Goal: Transaction & Acquisition: Purchase product/service

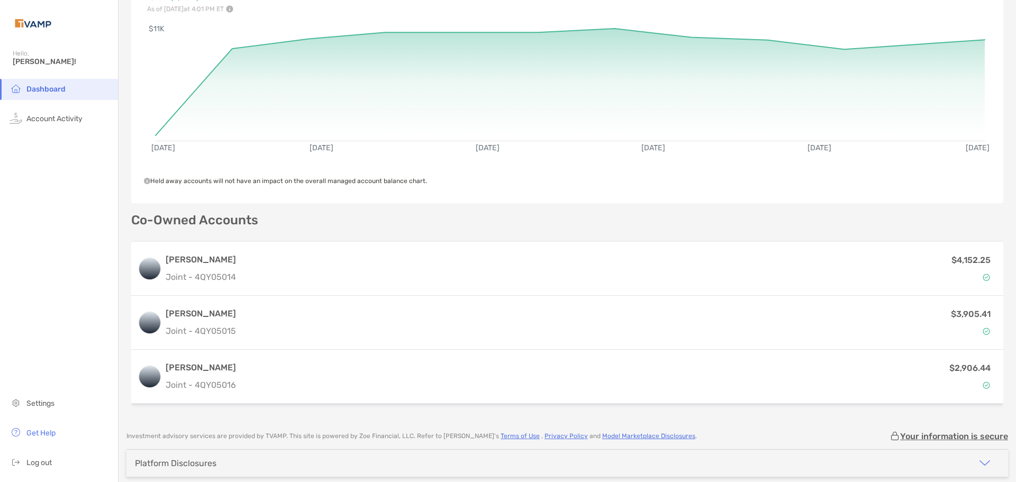
scroll to position [151, 0]
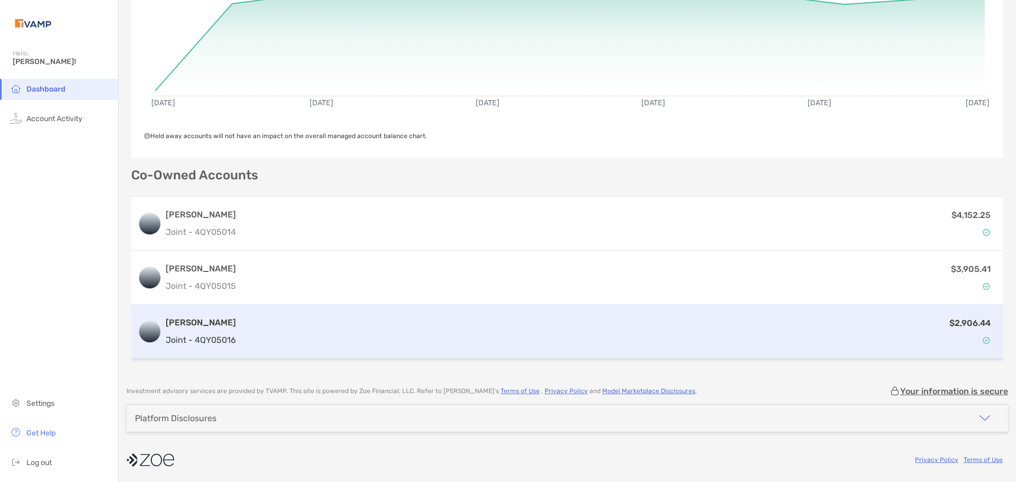
drag, startPoint x: 253, startPoint y: 339, endPoint x: 263, endPoint y: 329, distance: 14.2
click at [253, 339] on div "$2,906.44" at bounding box center [618, 331] width 756 height 31
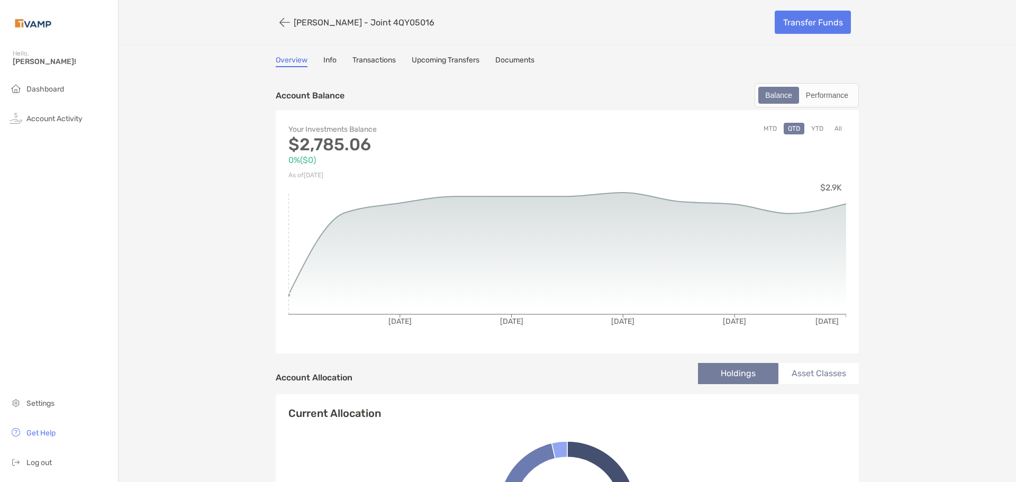
click at [379, 58] on link "Transactions" at bounding box center [373, 62] width 43 height 12
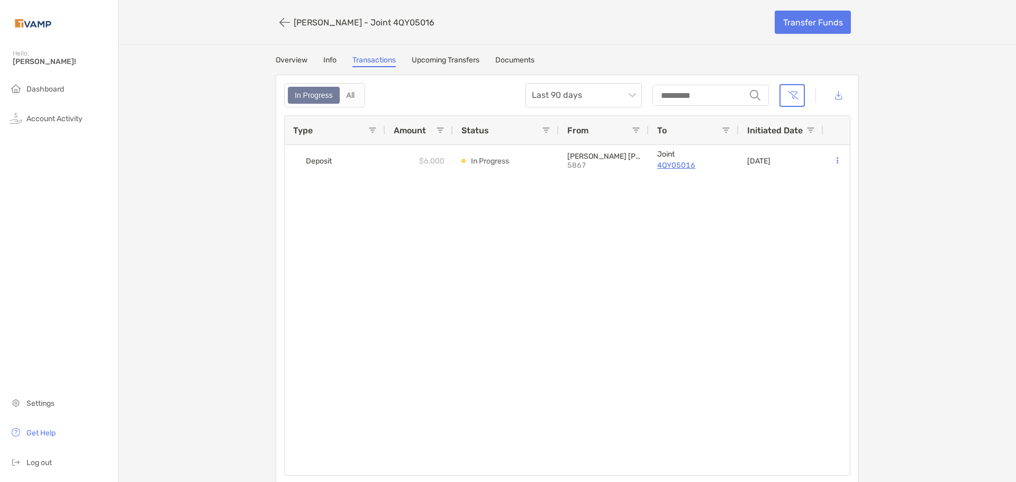
click at [444, 60] on link "Upcoming Transfers" at bounding box center [446, 62] width 68 height 12
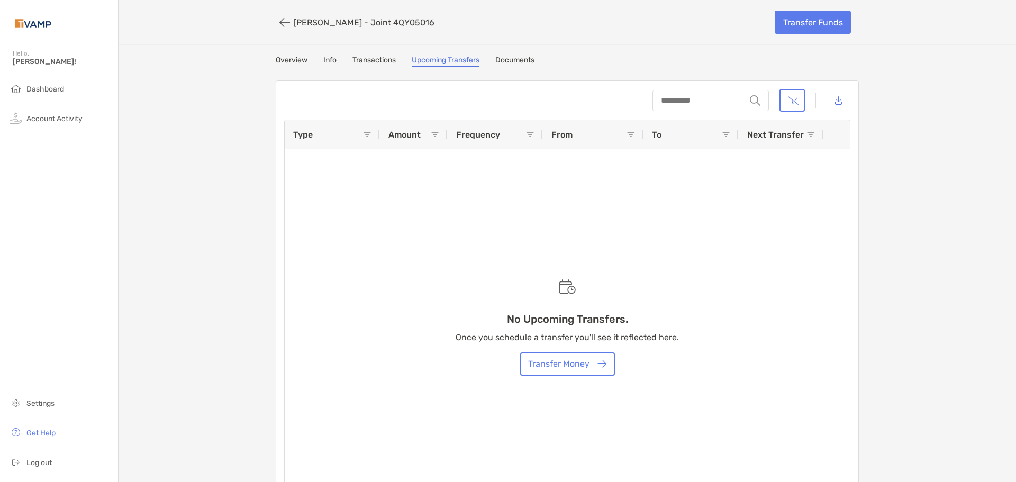
click at [379, 53] on div "[PERSON_NAME] - Joint 4QY05016 Transfer Funds Overview Info Transactions Upcomi…" at bounding box center [567, 252] width 897 height 504
click at [378, 58] on link "Transactions" at bounding box center [373, 62] width 43 height 12
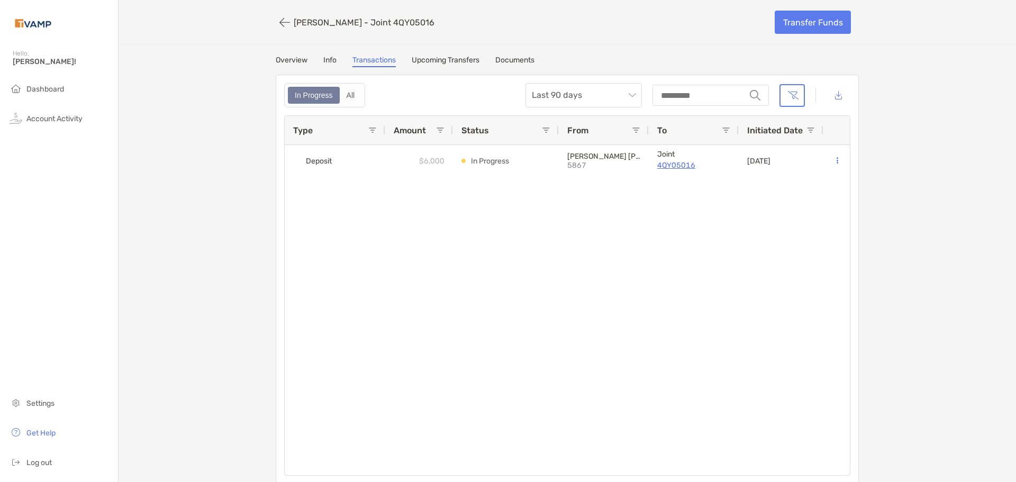
click at [298, 25] on p "[PERSON_NAME] - Joint 4QY05016" at bounding box center [364, 22] width 141 height 10
click at [284, 22] on button "button" at bounding box center [285, 23] width 18 height 20
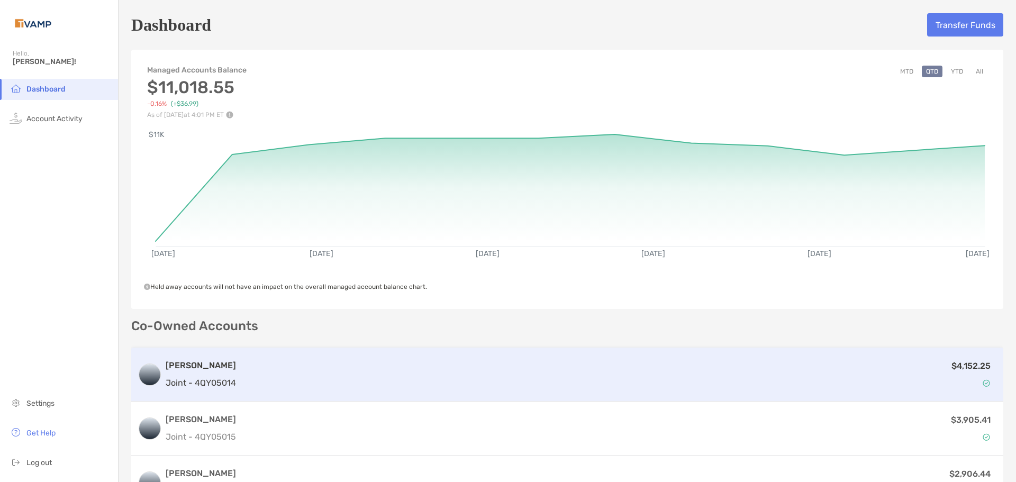
click at [227, 366] on h3 "[PERSON_NAME]" at bounding box center [201, 365] width 70 height 13
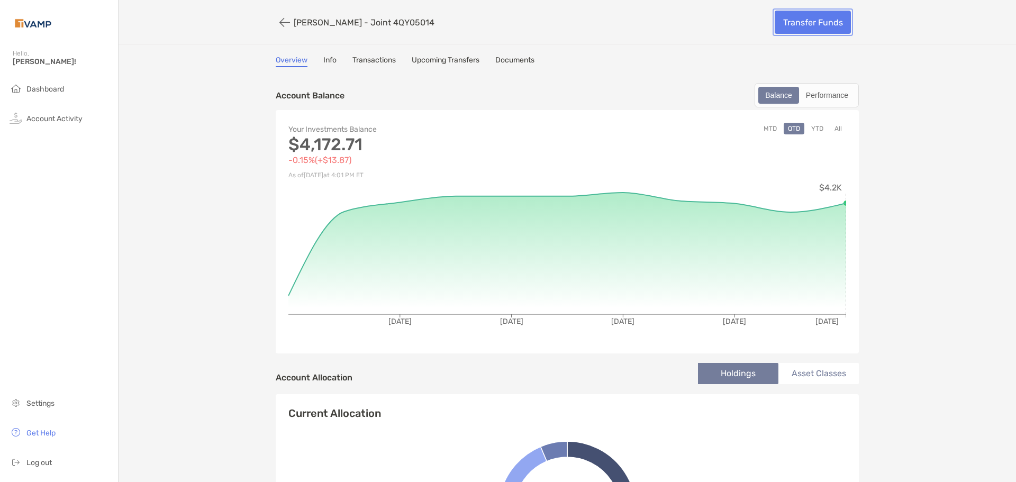
click at [834, 24] on link "Transfer Funds" at bounding box center [812, 22] width 76 height 23
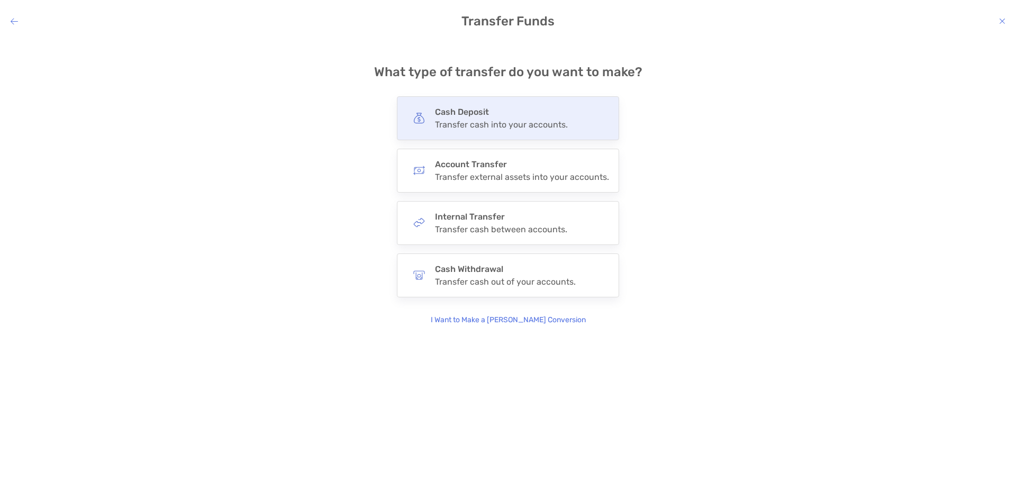
click at [511, 125] on div "Transfer cash into your accounts." at bounding box center [501, 125] width 133 height 10
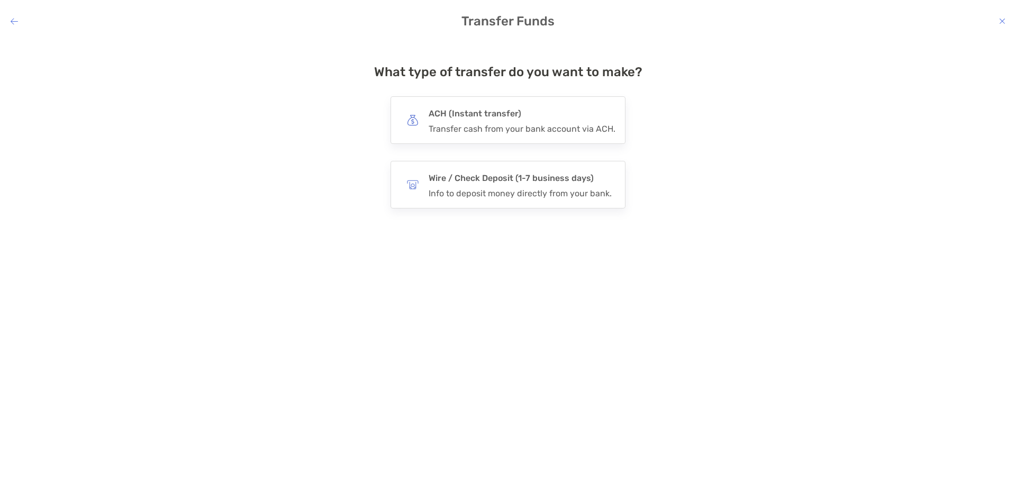
click at [511, 125] on div "Transfer cash from your bank account via ACH." at bounding box center [522, 129] width 187 height 10
click at [0, 0] on input "***" at bounding box center [0, 0] width 0 height 0
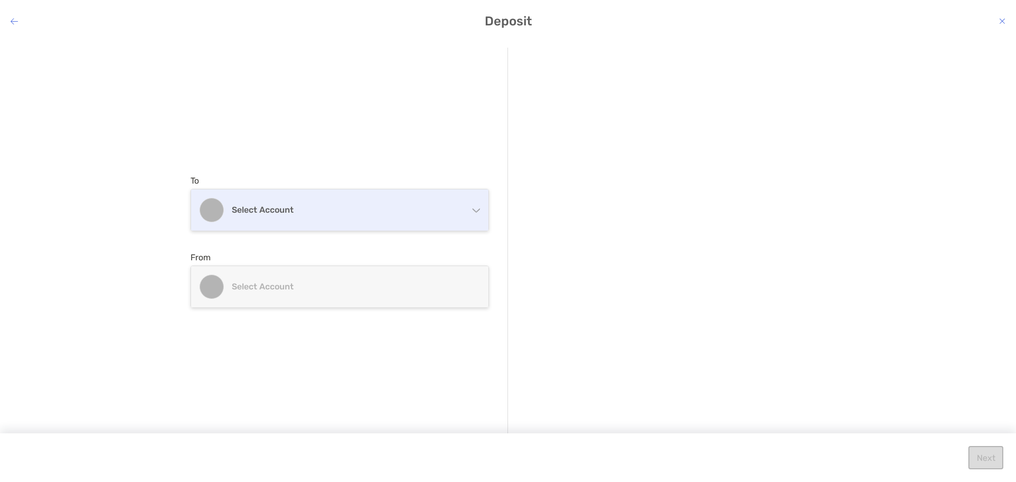
click at [429, 204] on div "Select account" at bounding box center [339, 209] width 297 height 41
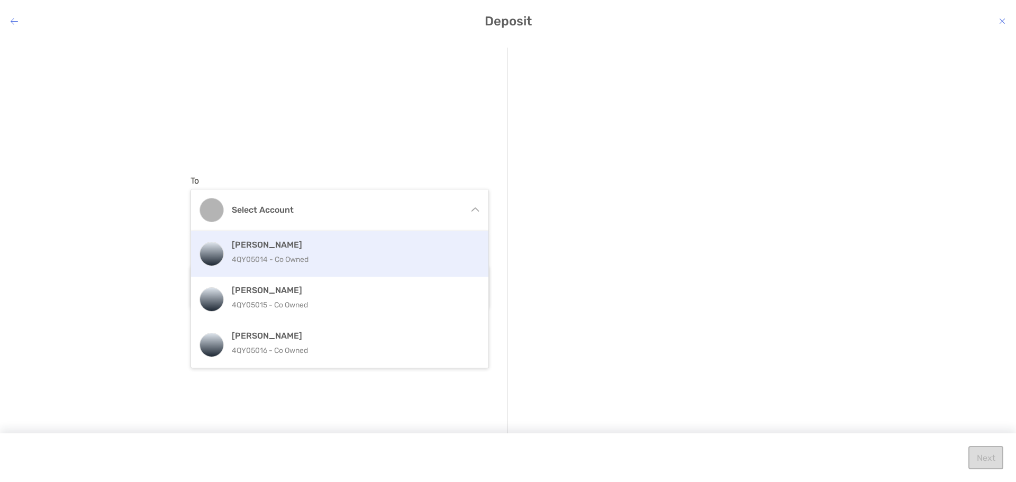
click at [370, 252] on div "[PERSON_NAME] 4QY05014 - Co Owned" at bounding box center [351, 254] width 239 height 29
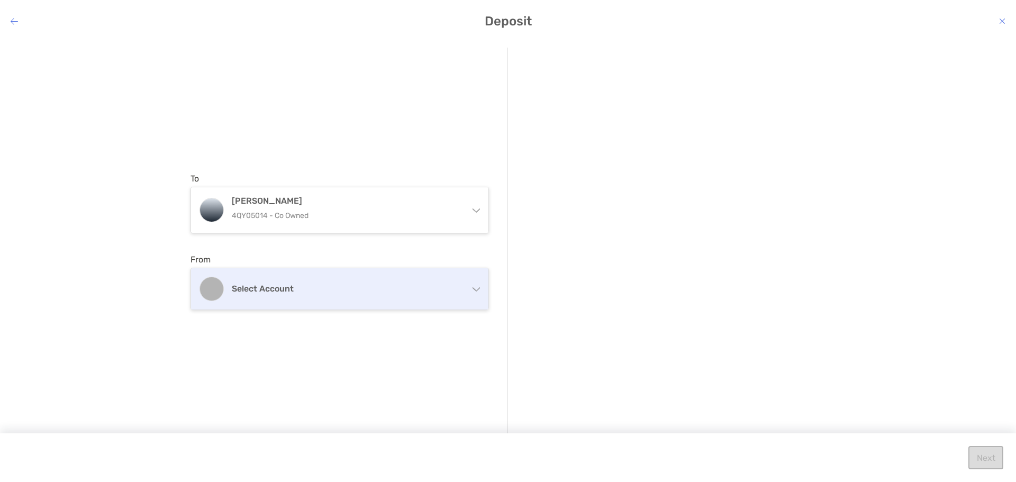
click at [344, 289] on h4 "Select account" at bounding box center [346, 289] width 229 height 10
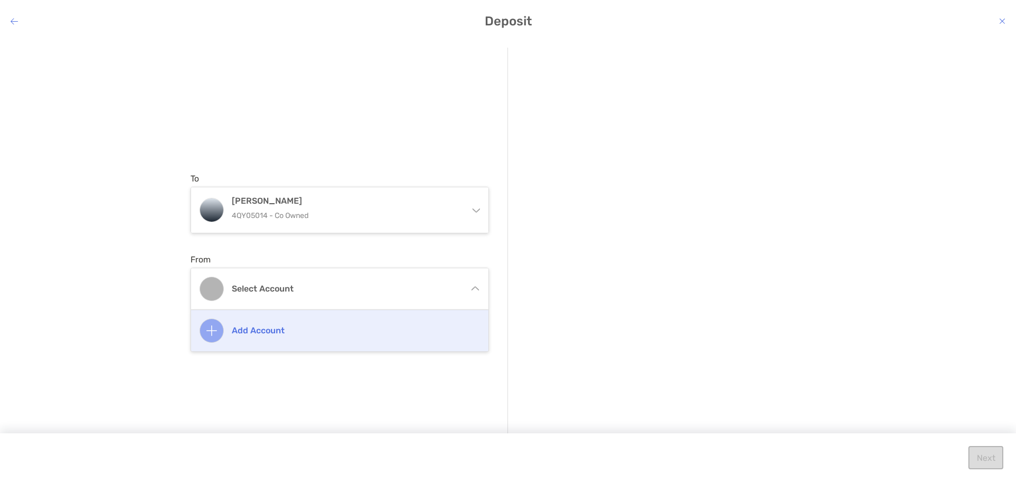
click at [209, 327] on img "modal" at bounding box center [211, 330] width 11 height 11
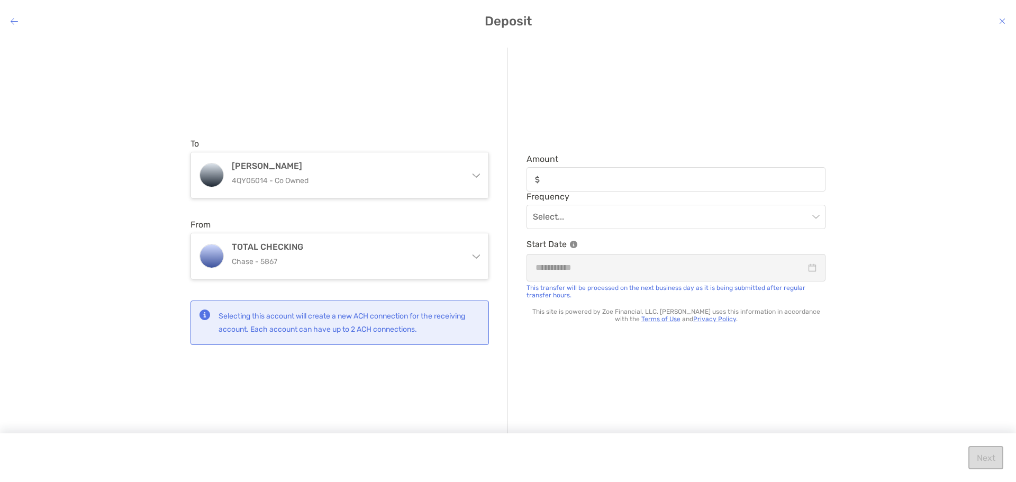
click at [560, 185] on div "modal" at bounding box center [675, 179] width 299 height 24
click at [560, 184] on input "Amount" at bounding box center [684, 179] width 280 height 9
type input "******"
click at [565, 219] on input "modal" at bounding box center [671, 216] width 276 height 23
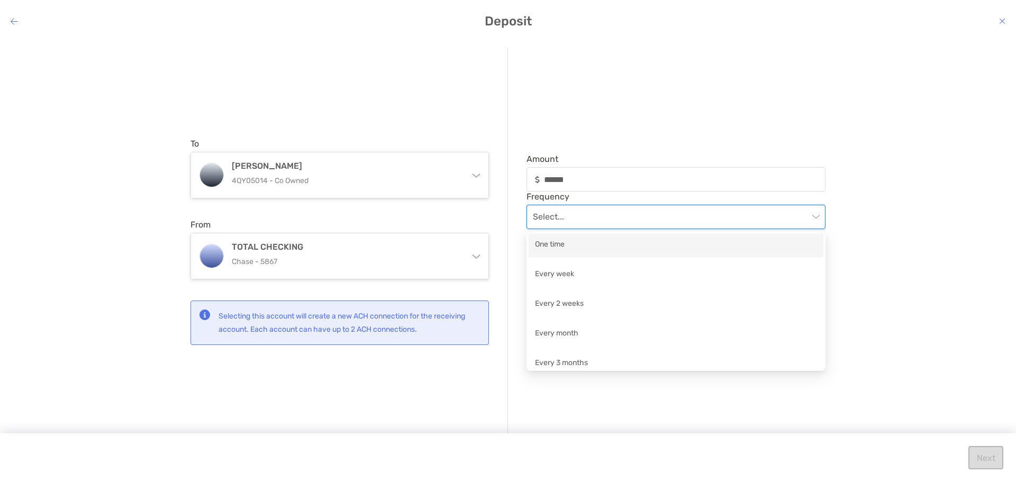
click at [568, 239] on div "One time" at bounding box center [676, 245] width 282 height 13
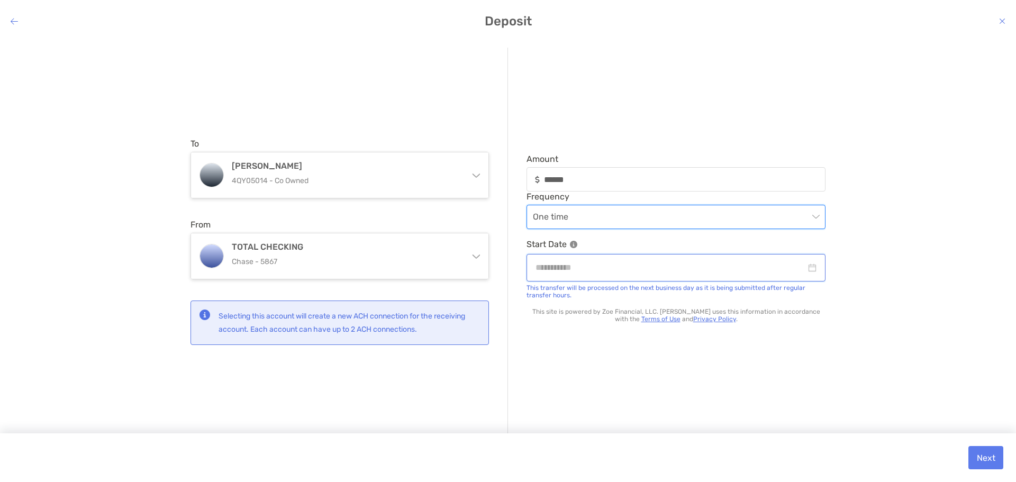
click at [580, 263] on input "modal" at bounding box center [670, 267] width 270 height 13
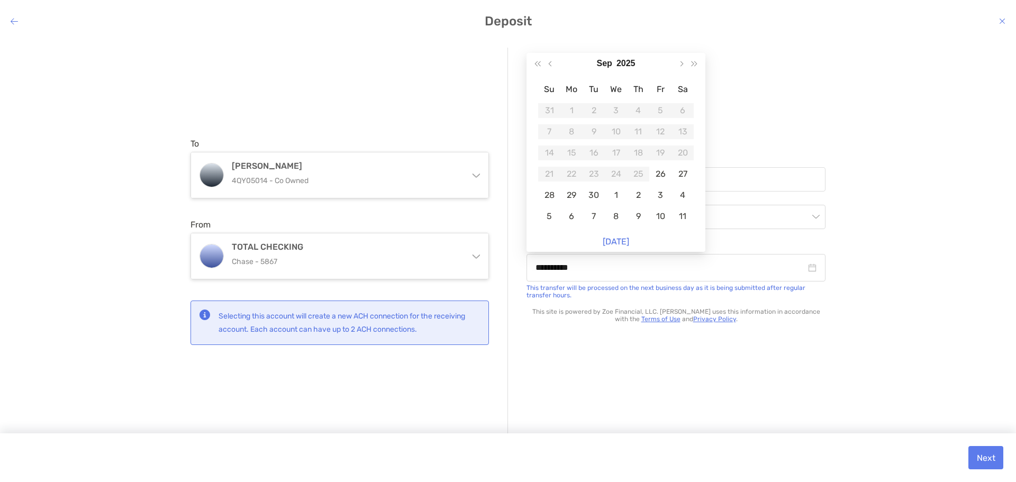
click at [615, 243] on link "[DATE]" at bounding box center [616, 241] width 26 height 10
type input "**********"
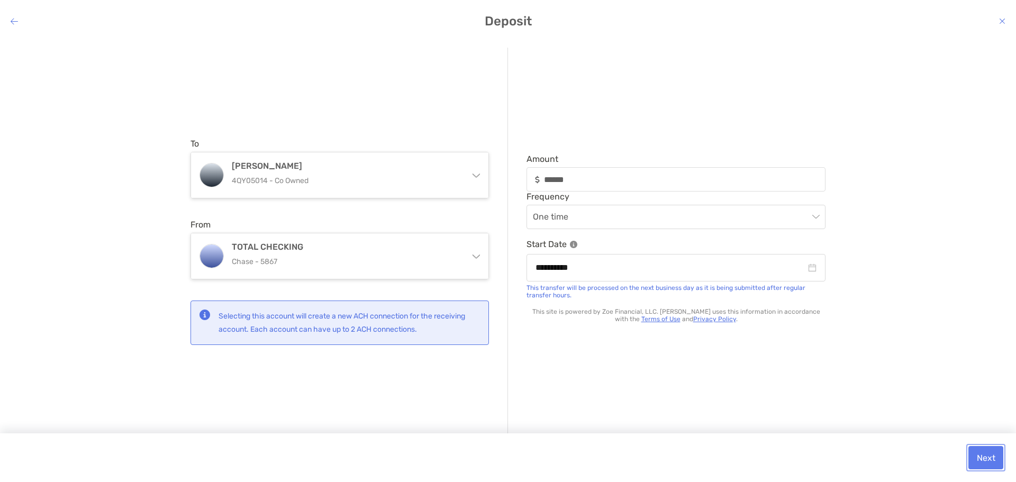
click at [976, 452] on button "Next" at bounding box center [985, 457] width 35 height 23
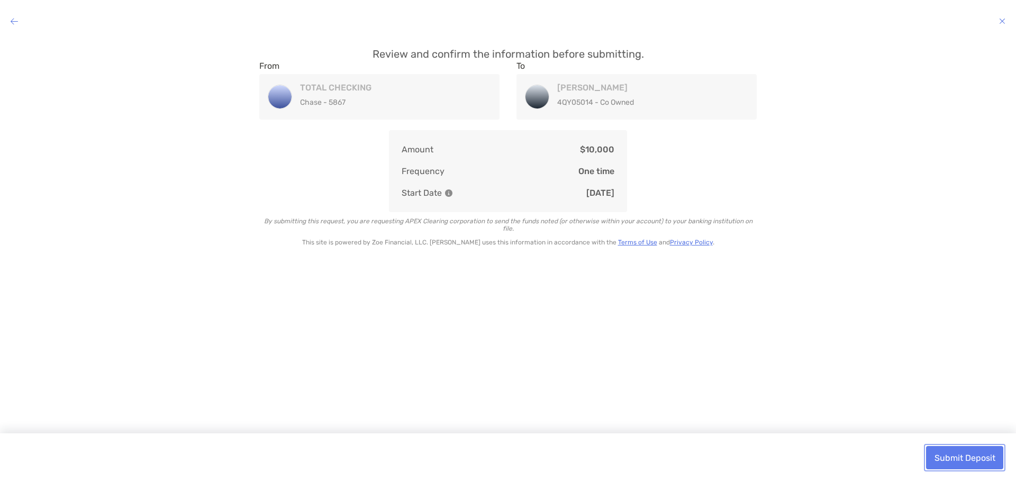
click at [948, 454] on button "Submit Deposit" at bounding box center [964, 457] width 77 height 23
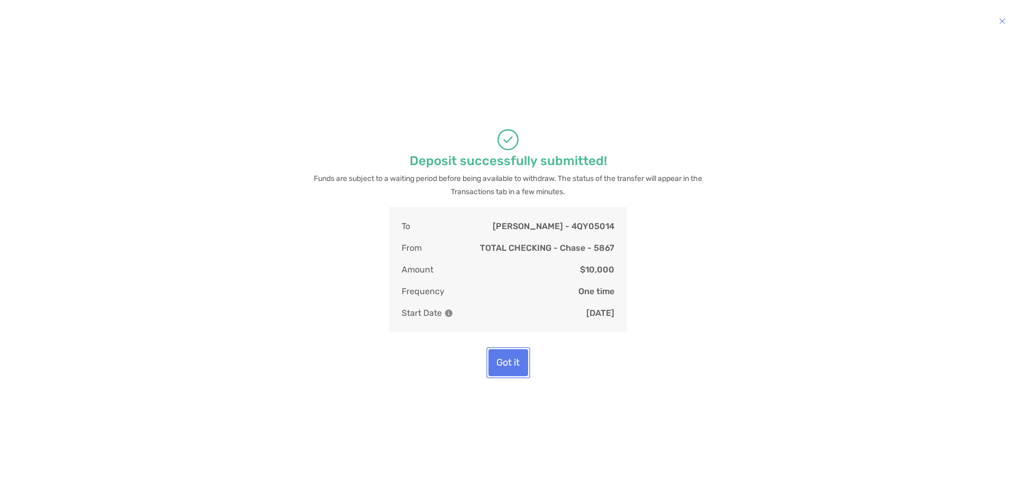
drag, startPoint x: 506, startPoint y: 358, endPoint x: 521, endPoint y: 323, distance: 37.9
click at [505, 358] on button "Got it" at bounding box center [508, 362] width 40 height 27
click at [499, 362] on button "Got it" at bounding box center [508, 362] width 40 height 27
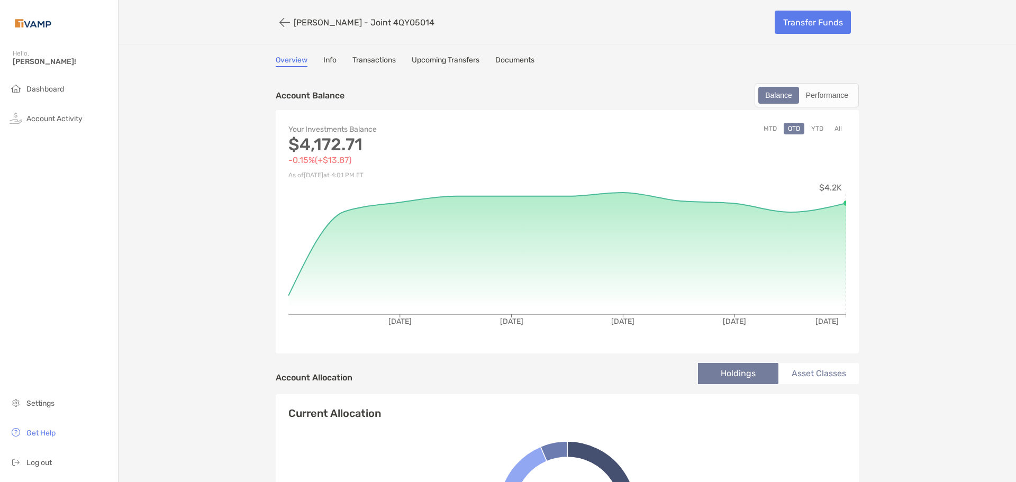
click at [302, 16] on div "[PERSON_NAME] - Joint 4QY05014" at bounding box center [521, 23] width 491 height 20
click at [280, 21] on button "button" at bounding box center [285, 23] width 18 height 20
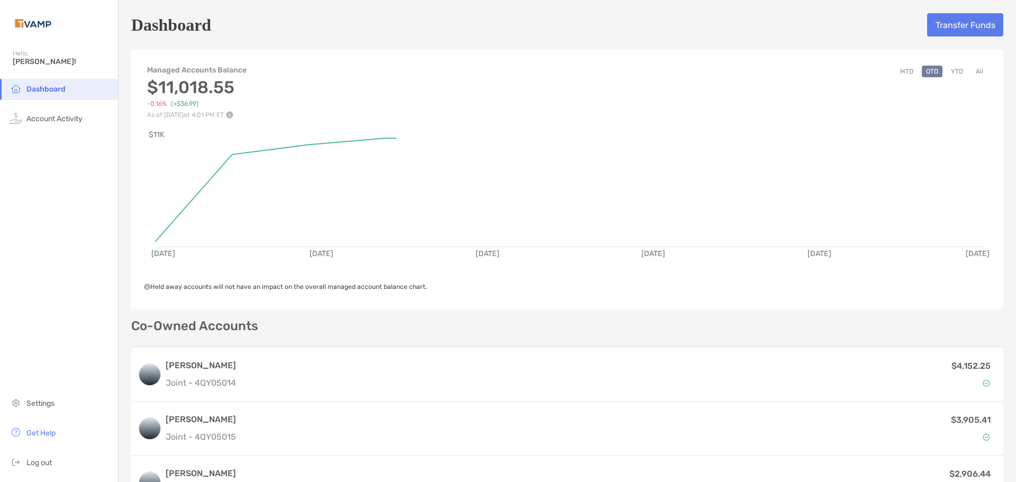
scroll to position [106, 0]
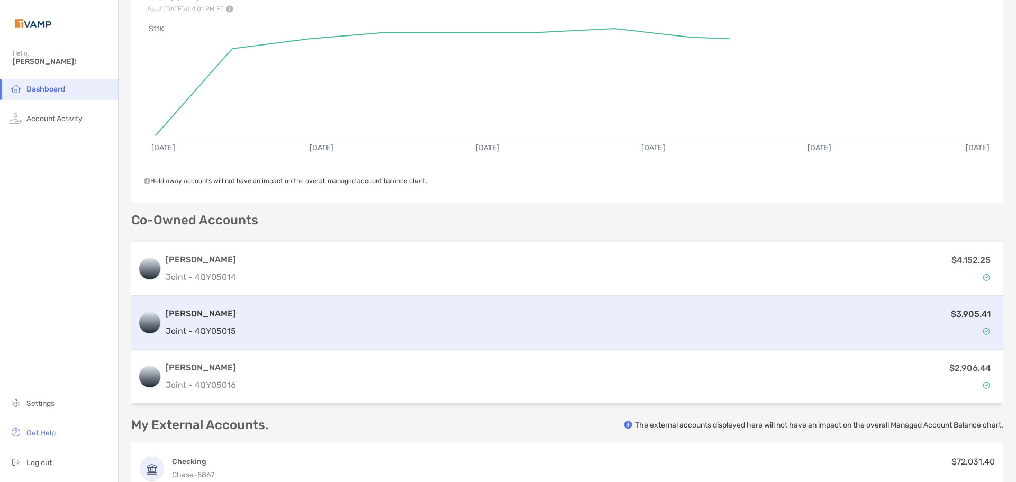
click at [186, 309] on h3 "[PERSON_NAME]" at bounding box center [201, 313] width 70 height 13
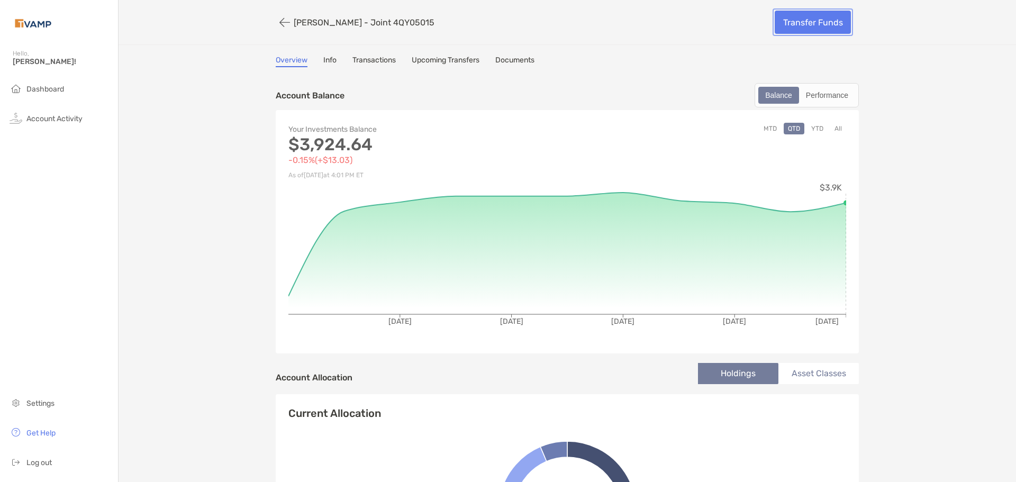
click at [815, 20] on link "Transfer Funds" at bounding box center [812, 22] width 76 height 23
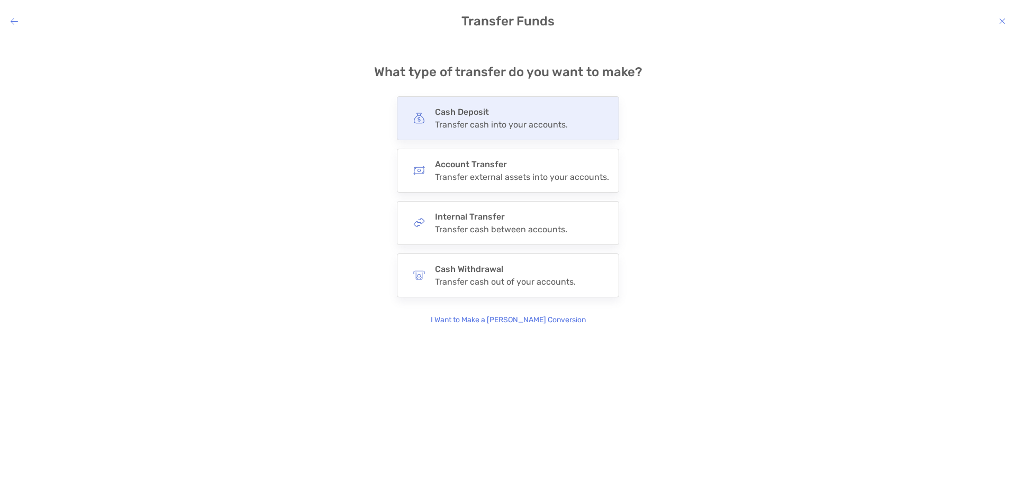
click at [502, 115] on h4 "Cash Deposit" at bounding box center [501, 112] width 133 height 10
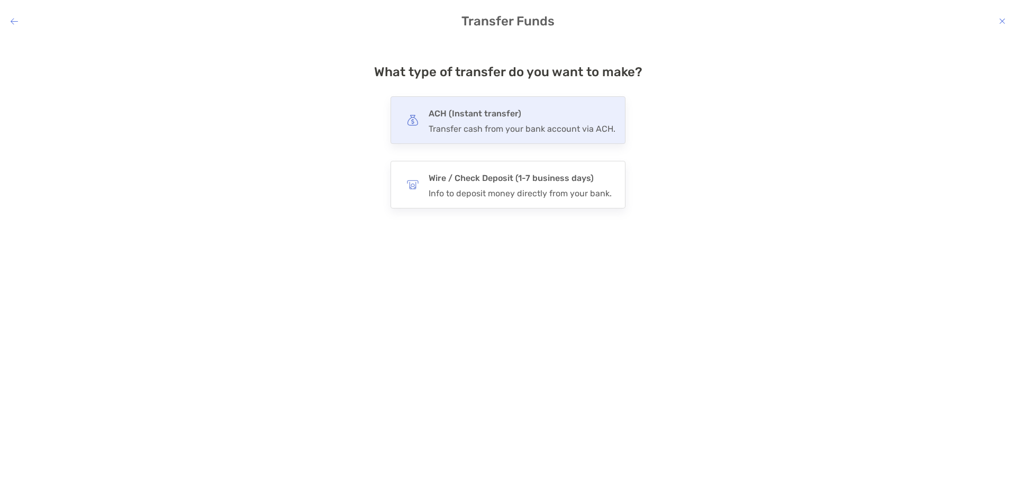
click at [533, 126] on div "Transfer cash from your bank account via ACH." at bounding box center [522, 129] width 187 height 10
click at [0, 0] on input "***" at bounding box center [0, 0] width 0 height 0
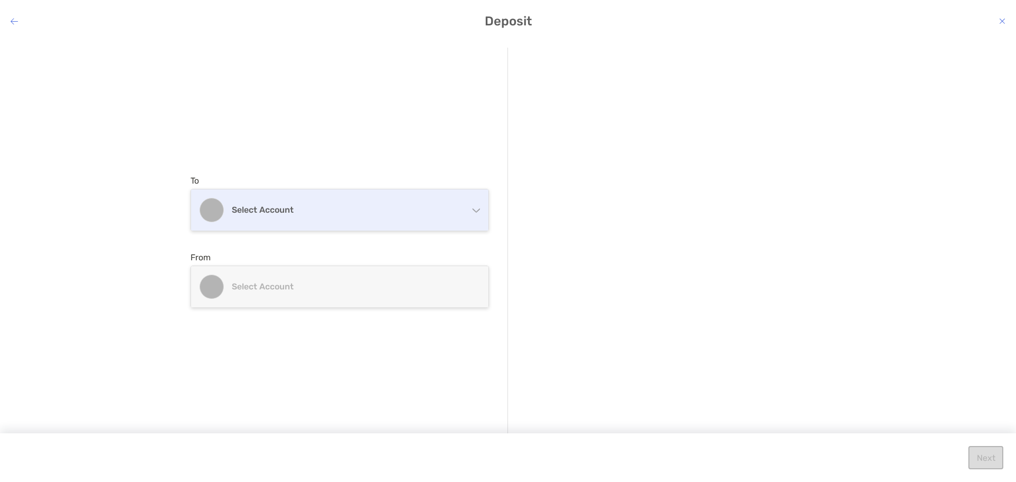
click at [394, 216] on div "Select account" at bounding box center [339, 209] width 297 height 41
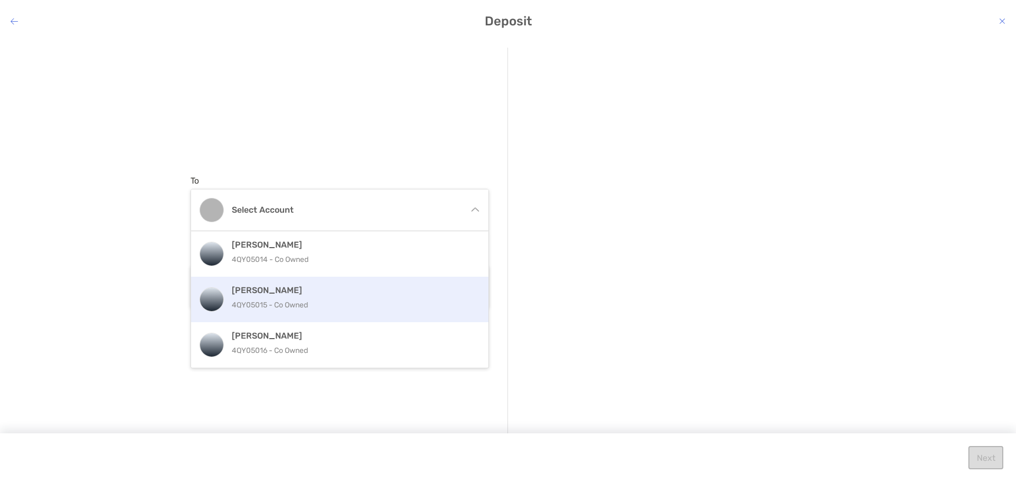
click at [356, 301] on p "4QY05015 - Co Owned" at bounding box center [351, 304] width 239 height 13
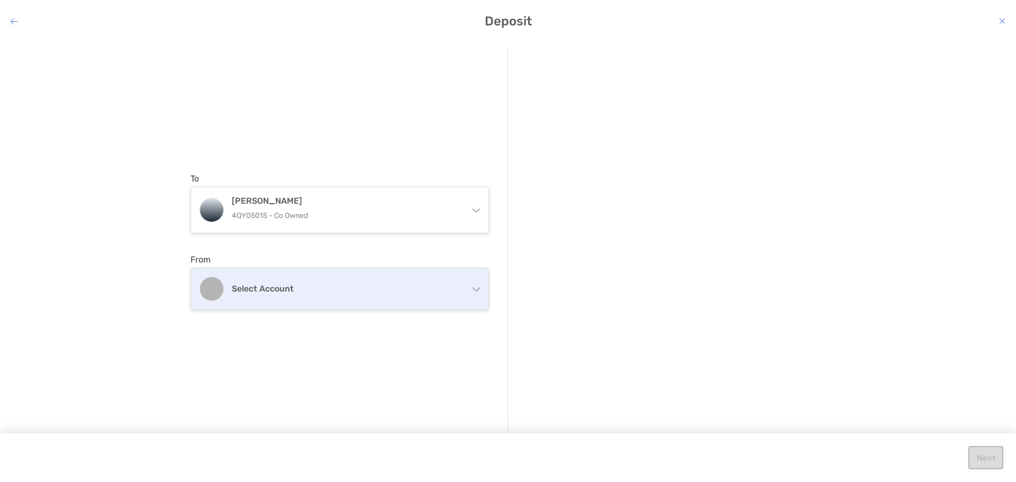
click at [352, 284] on h4 "Select account" at bounding box center [346, 289] width 229 height 10
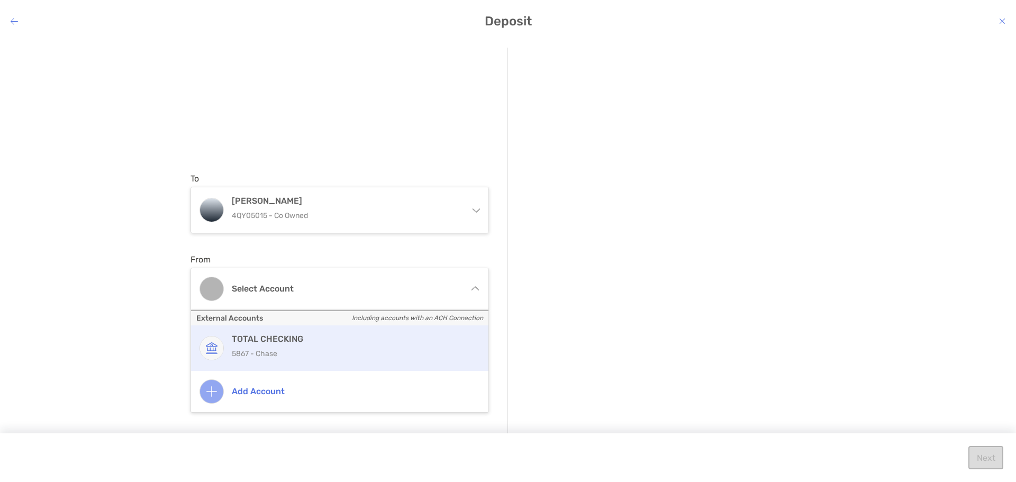
click at [332, 347] on p "5867 - Chase" at bounding box center [351, 353] width 239 height 13
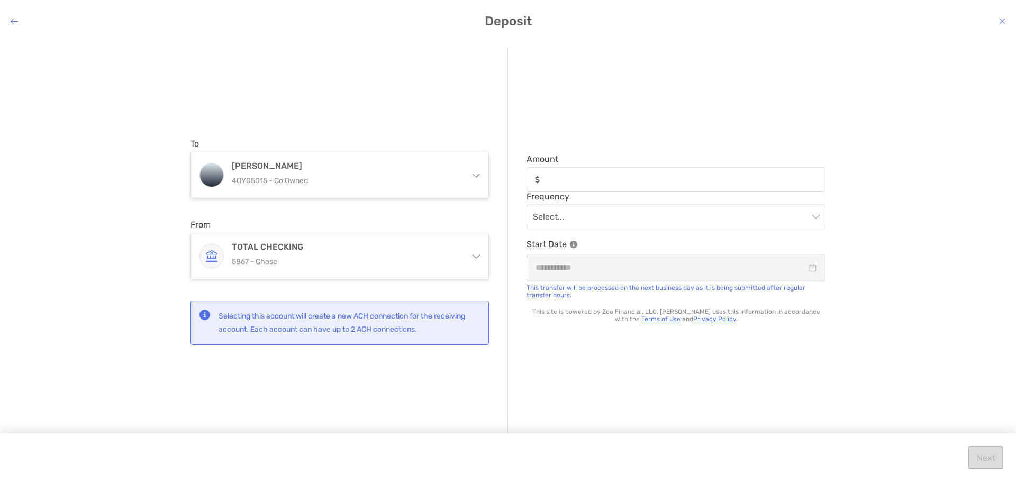
click at [641, 168] on div "modal" at bounding box center [675, 179] width 299 height 24
click at [641, 175] on input "Amount" at bounding box center [684, 179] width 280 height 9
type input "*****"
click at [626, 215] on input "modal" at bounding box center [671, 216] width 276 height 23
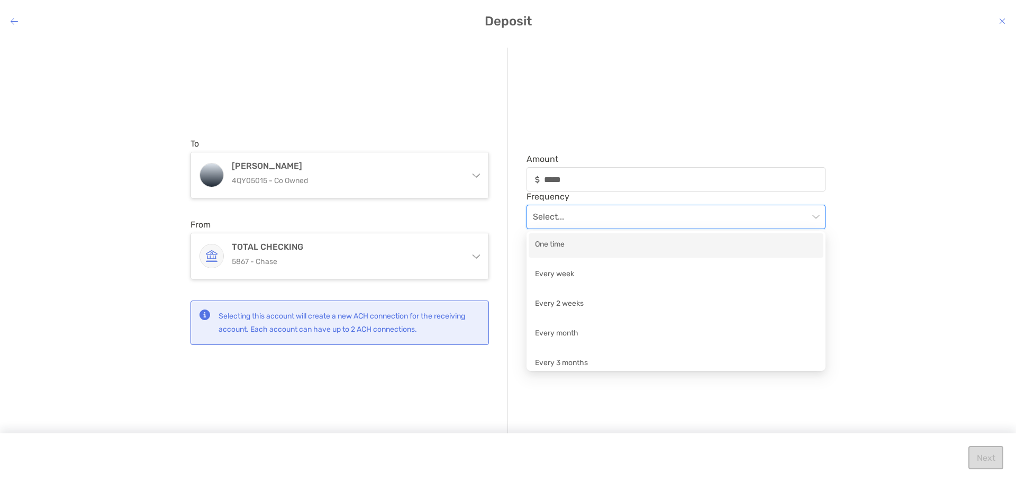
click at [622, 245] on div "One time" at bounding box center [676, 245] width 282 height 13
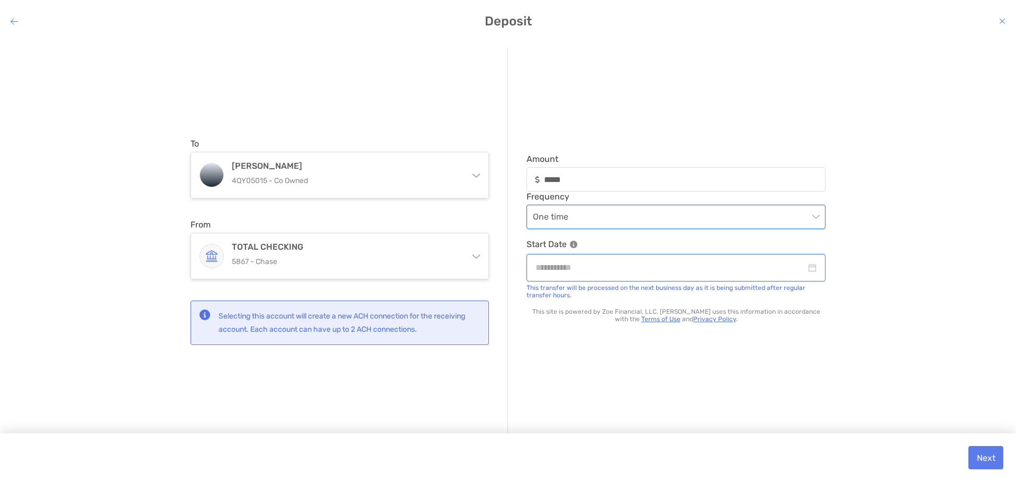
click at [644, 269] on input "modal" at bounding box center [670, 267] width 270 height 13
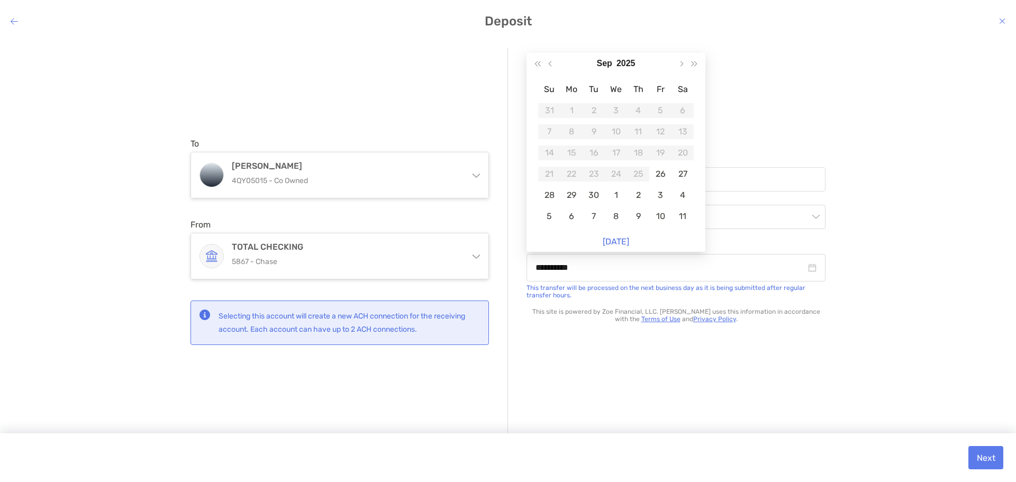
click at [623, 242] on link "[DATE]" at bounding box center [616, 241] width 26 height 10
type input "**********"
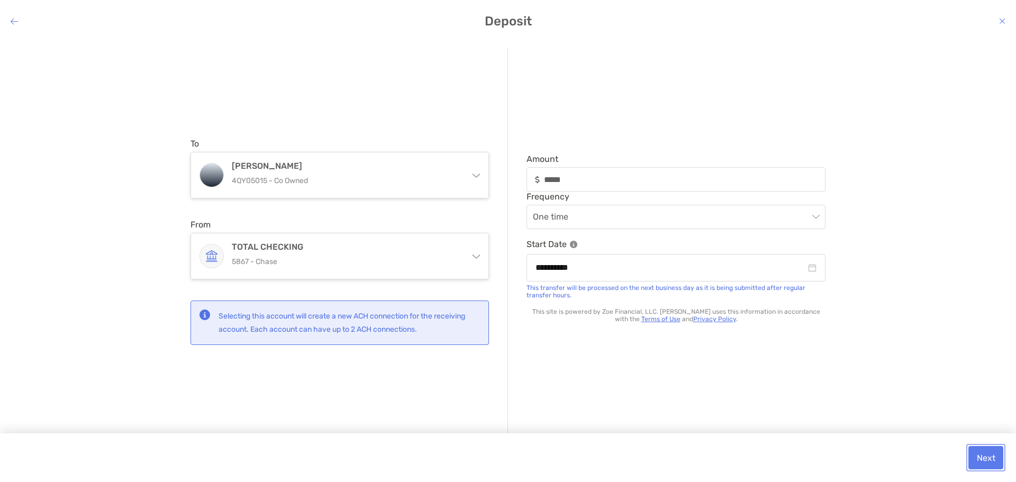
click at [985, 455] on button "Next" at bounding box center [985, 457] width 35 height 23
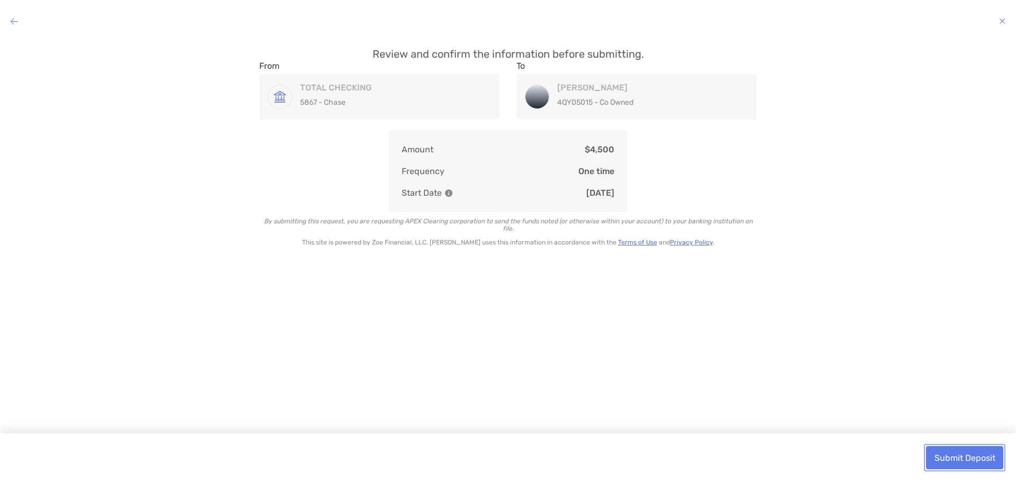
click at [959, 454] on button "Submit Deposit" at bounding box center [964, 457] width 77 height 23
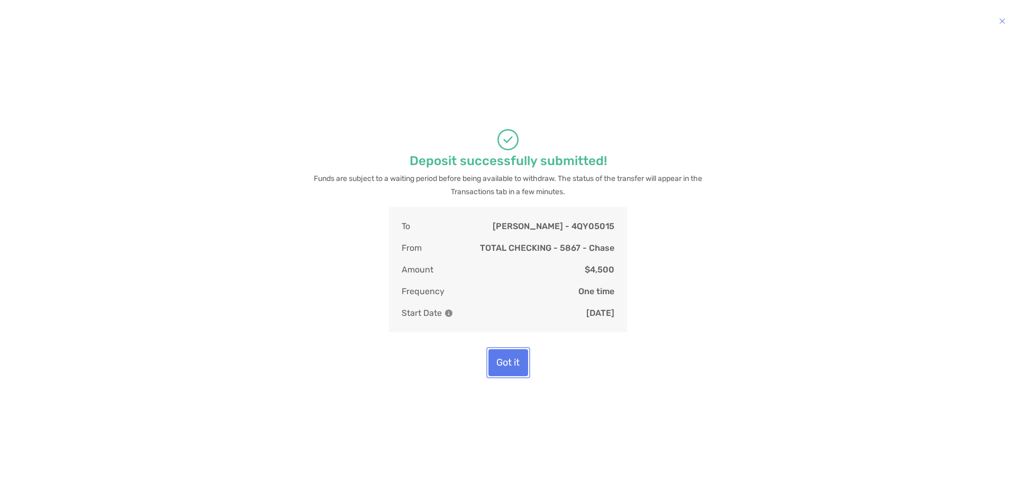
click at [506, 359] on button "Got it" at bounding box center [508, 362] width 40 height 27
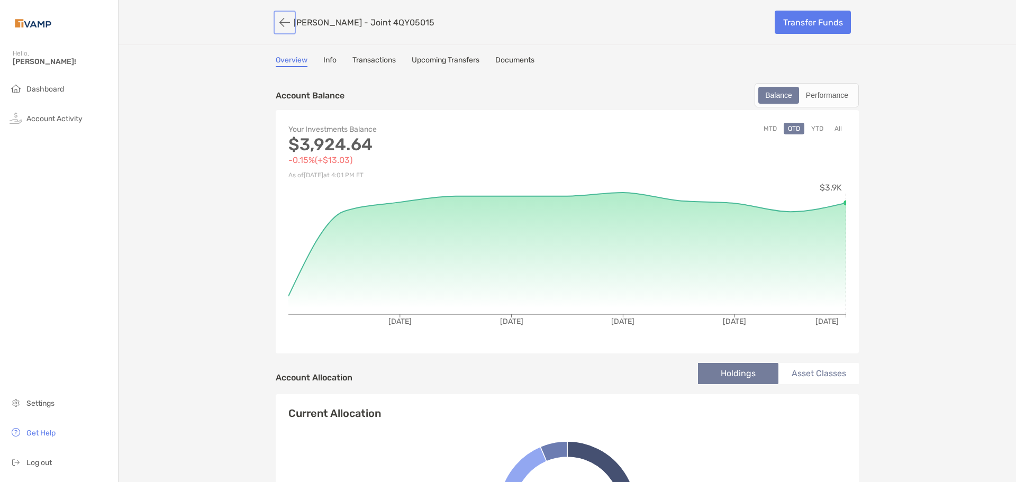
click at [278, 23] on button "button" at bounding box center [285, 23] width 18 height 20
